Goal: Navigation & Orientation: Find specific page/section

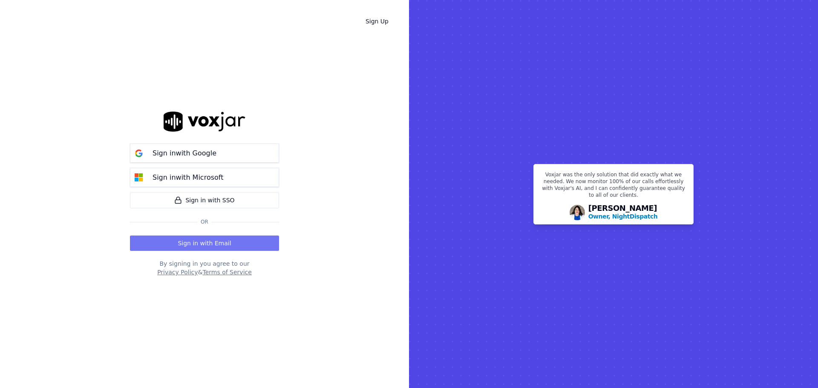
click at [265, 242] on button "Sign in with Email" at bounding box center [204, 243] width 149 height 15
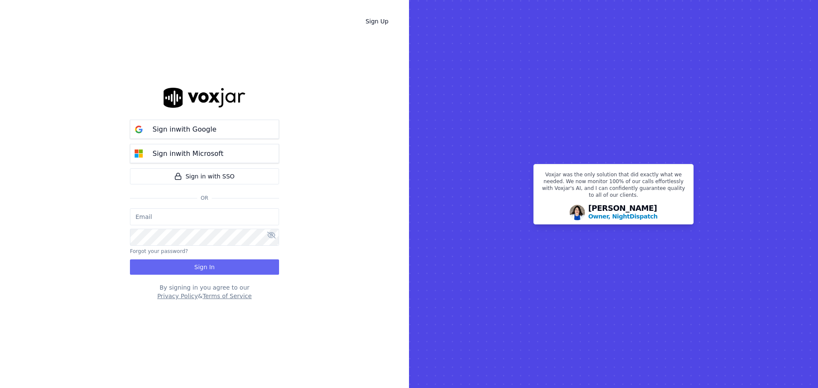
click at [252, 219] on input "email" at bounding box center [204, 216] width 149 height 17
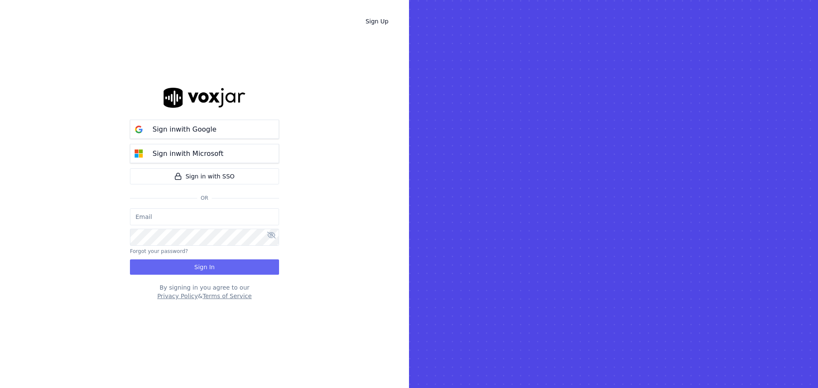
click at [601, 366] on rect at bounding box center [613, 194] width 409 height 388
click at [224, 131] on button "Sign in with Google" at bounding box center [204, 129] width 149 height 19
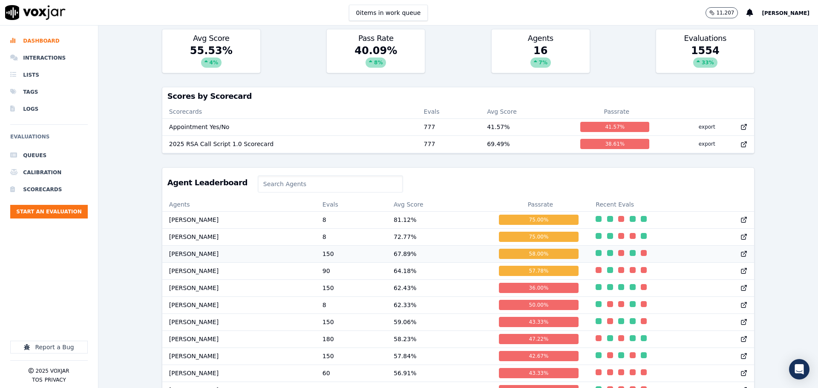
scroll to position [251, 0]
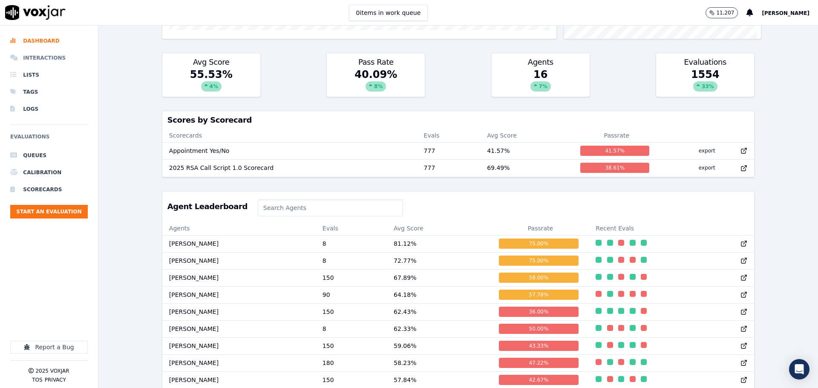
click at [54, 64] on li "Interactions" at bounding box center [49, 57] width 78 height 17
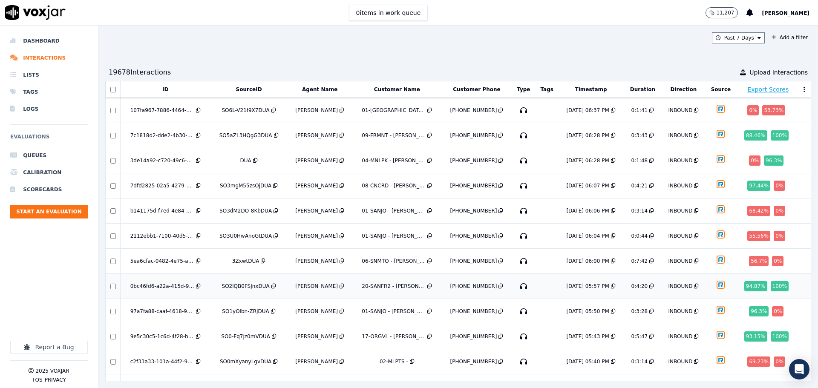
click at [662, 284] on td "INBOUND" at bounding box center [683, 286] width 43 height 25
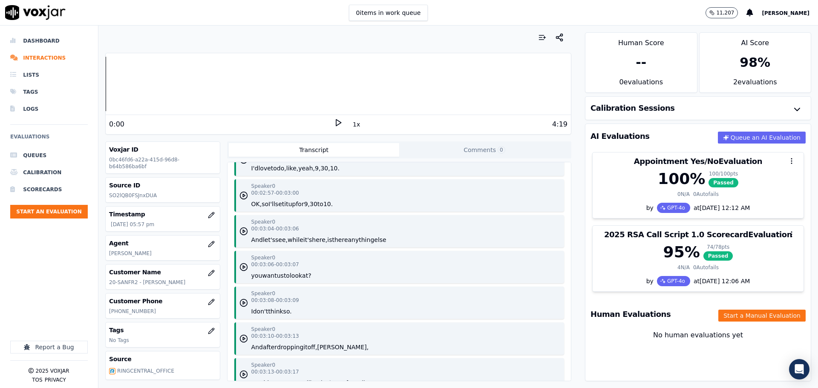
scroll to position [1588, 0]
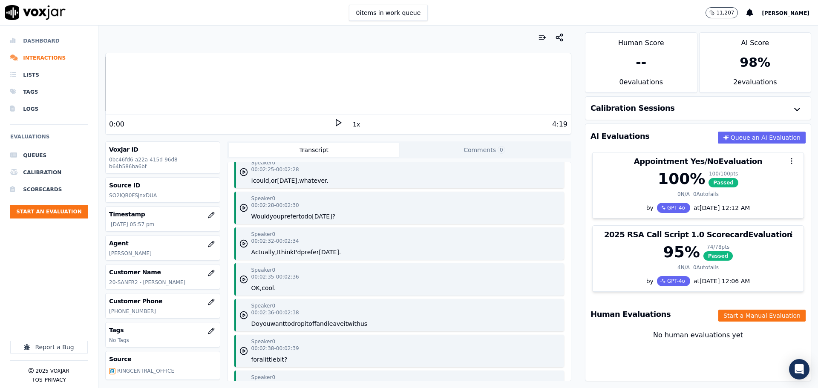
click at [57, 41] on li "Dashboard" at bounding box center [49, 40] width 78 height 17
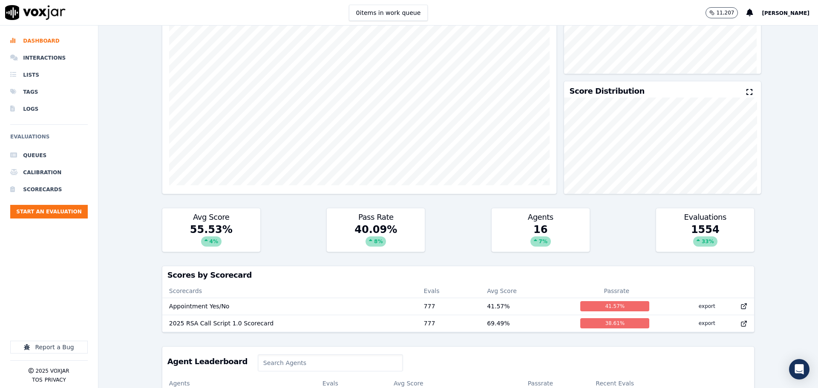
scroll to position [99, 0]
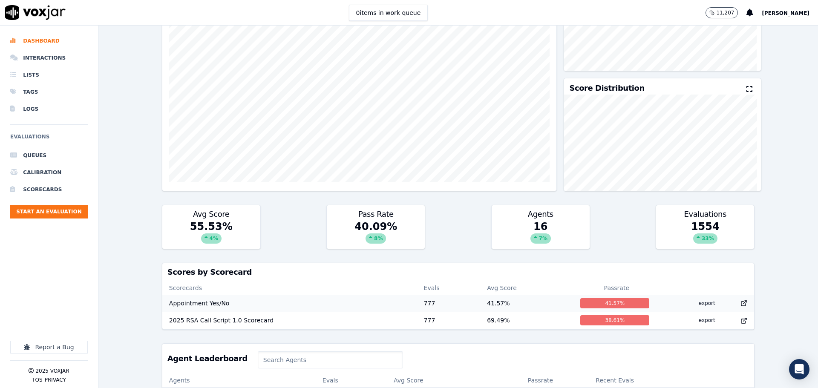
click at [500, 304] on td "41.57 %" at bounding box center [526, 303] width 93 height 17
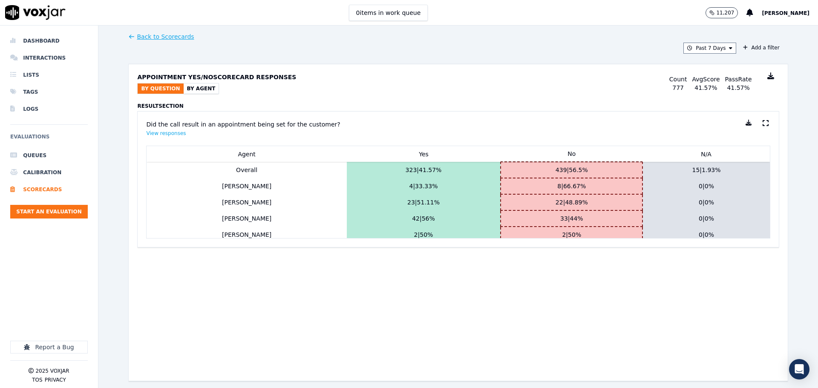
click at [199, 87] on button "By Agent" at bounding box center [201, 89] width 35 height 10
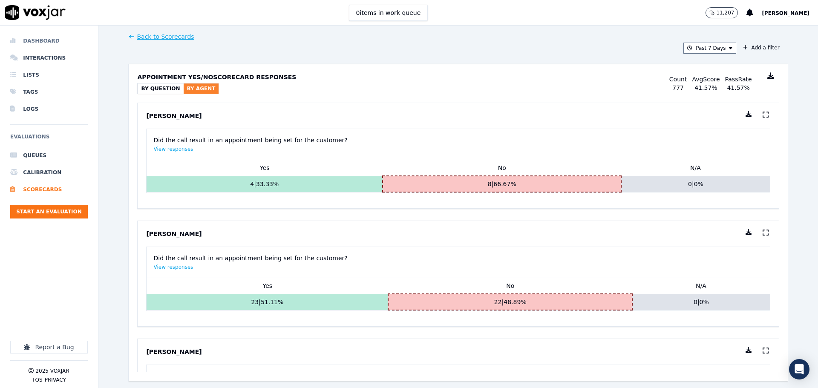
click at [34, 41] on li "Dashboard" at bounding box center [49, 40] width 78 height 17
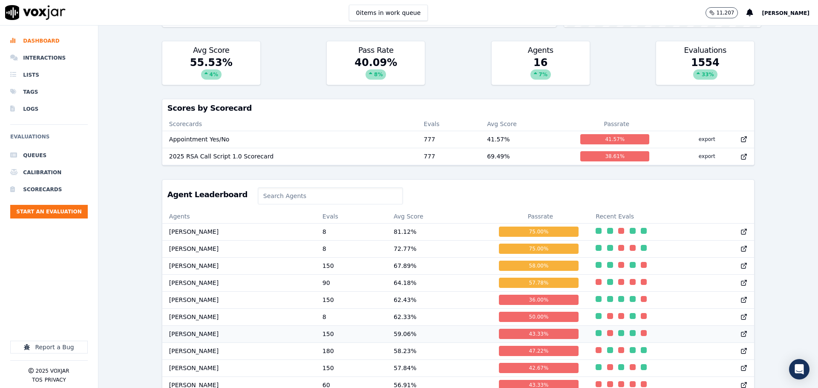
scroll to position [0, 0]
drag, startPoint x: 747, startPoint y: 243, endPoint x: 774, endPoint y: 237, distance: 27.9
click at [747, 243] on div "Past 7 Days Add a filter Evaluations Evaluators Score Distribution Avg Score 55…" at bounding box center [458, 207] width 720 height 363
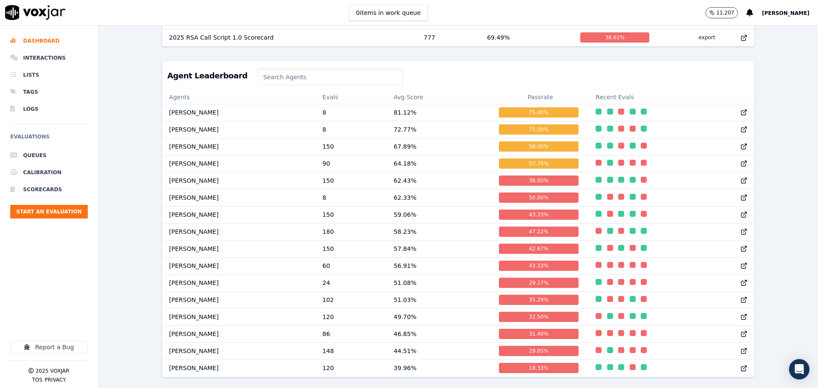
scroll to position [408, 0]
click at [301, 274] on td "[PERSON_NAME]" at bounding box center [238, 282] width 153 height 17
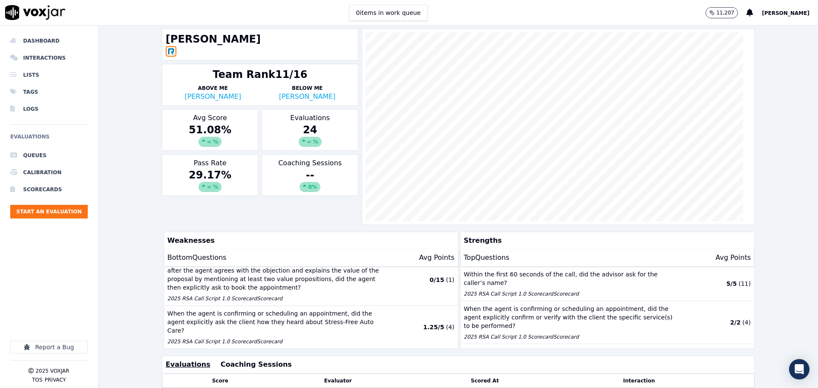
scroll to position [14, 0]
